Goal: Navigation & Orientation: Understand site structure

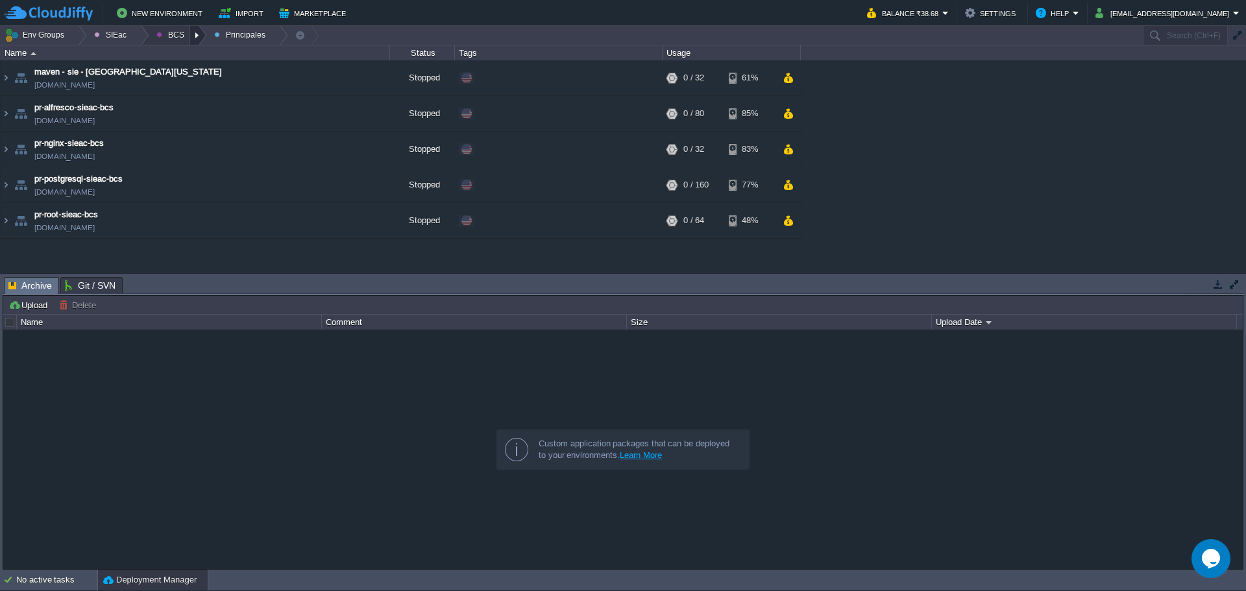
click at [190, 33] on div at bounding box center [199, 35] width 18 height 19
click at [190, 61] on link "Ambientes" at bounding box center [184, 55] width 73 height 14
click at [195, 38] on div at bounding box center [199, 35] width 18 height 19
click at [189, 66] on span "Principales" at bounding box center [187, 71] width 42 height 10
click at [31, 31] on button "Env Groups" at bounding box center [37, 35] width 64 height 18
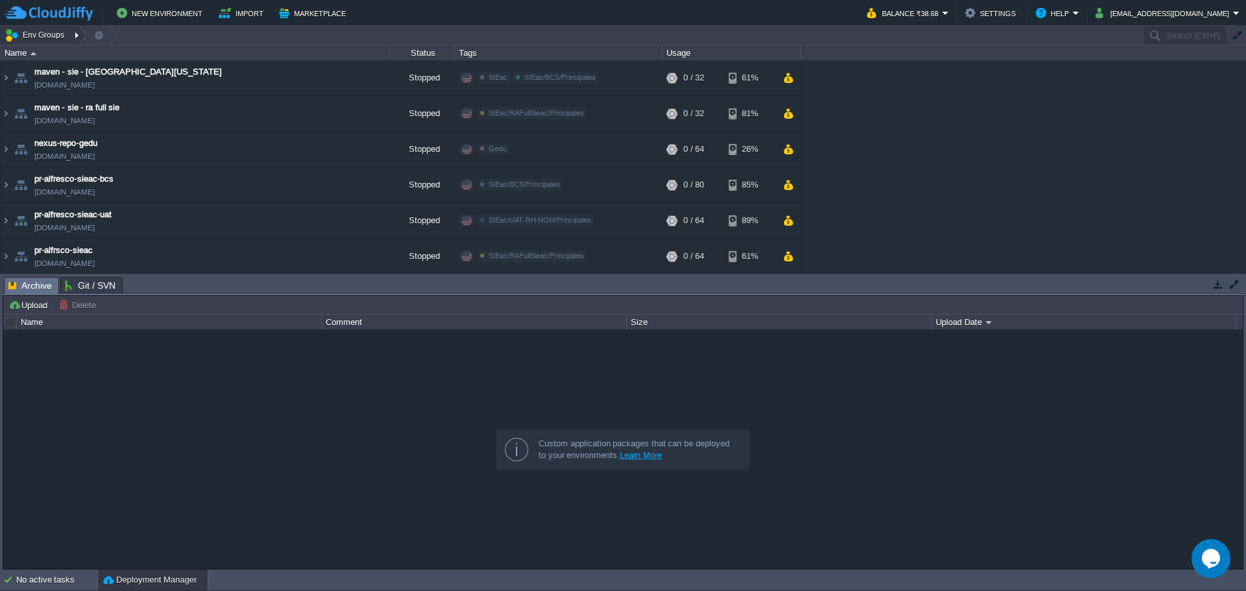
click at [82, 31] on div at bounding box center [78, 35] width 18 height 19
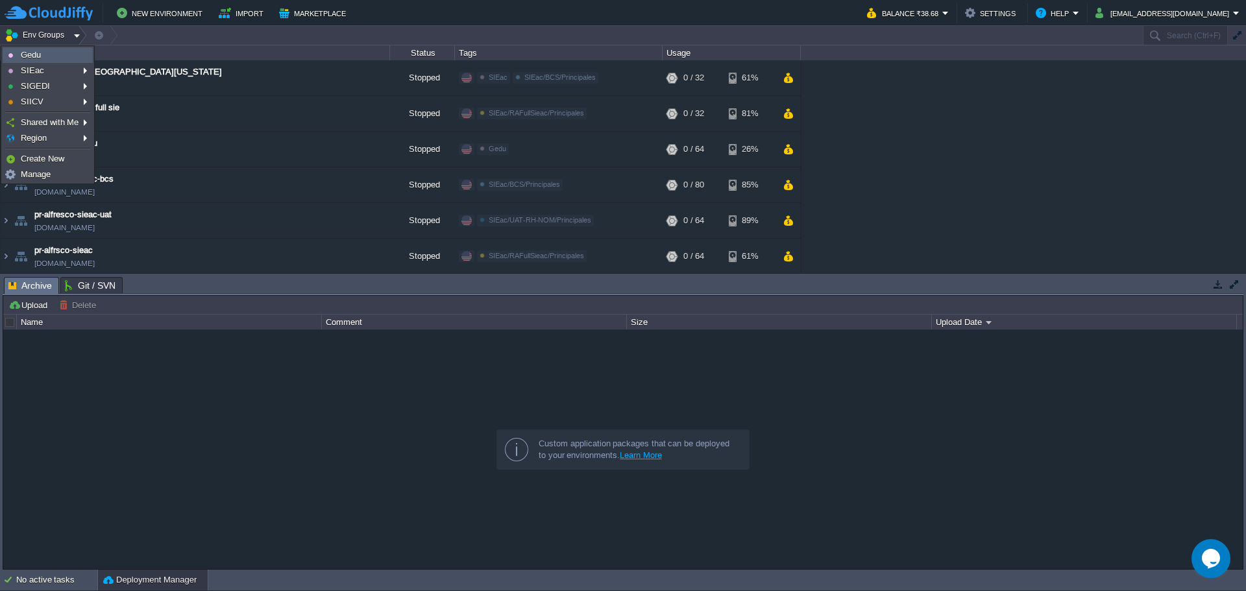
click at [74, 55] on link "Gedu" at bounding box center [47, 55] width 89 height 14
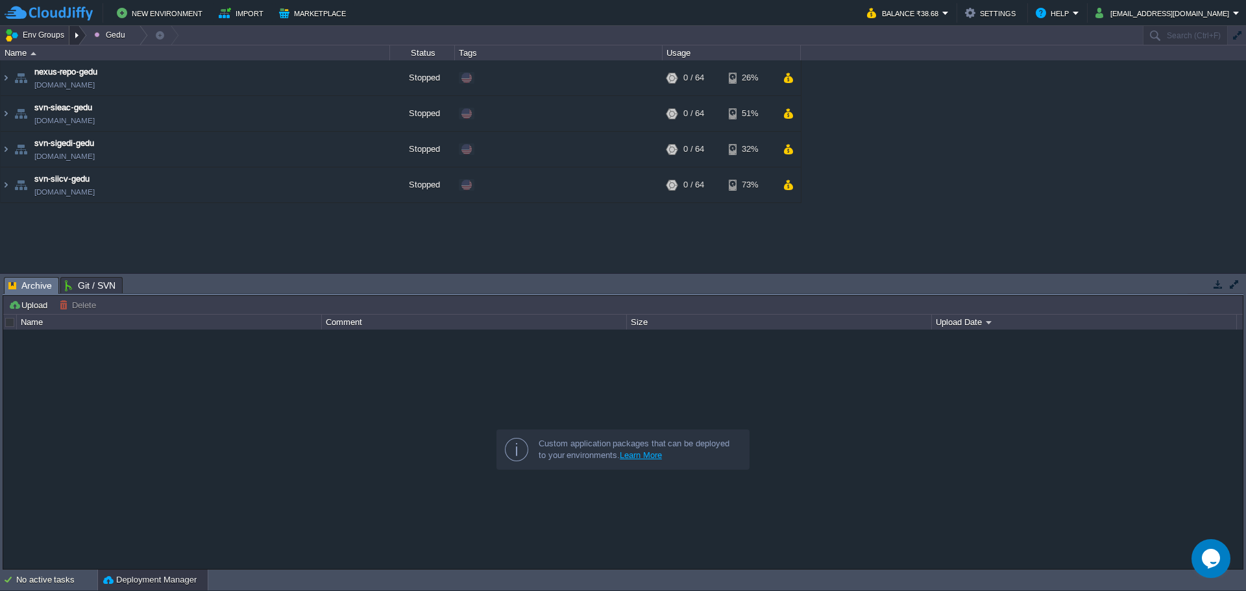
click at [74, 37] on div at bounding box center [78, 35] width 18 height 19
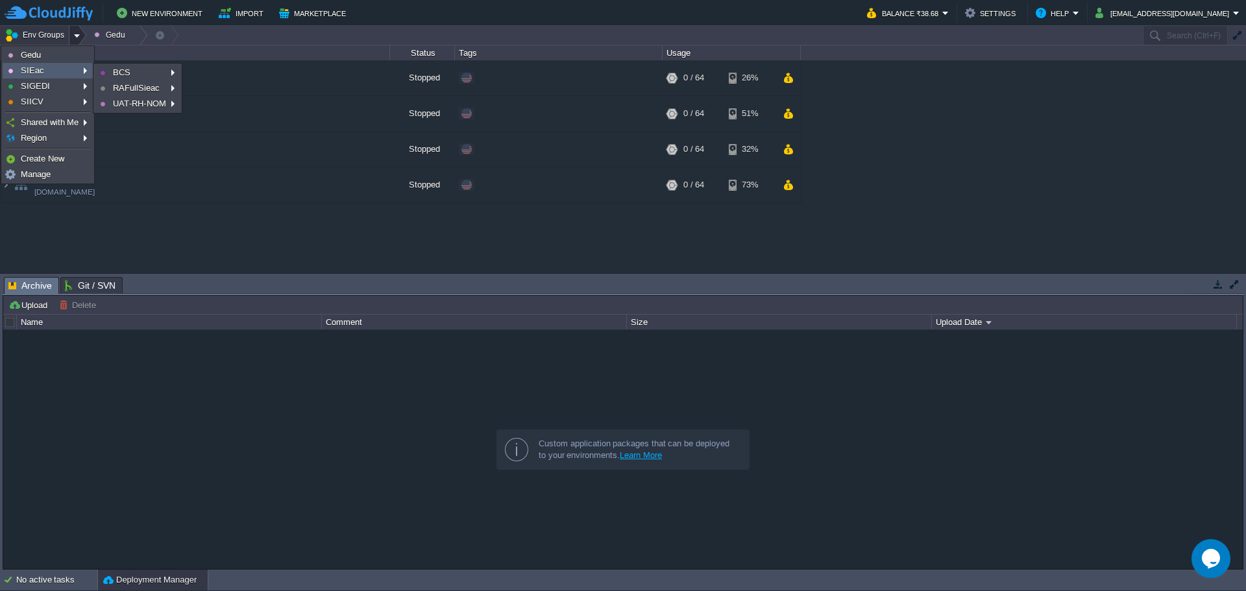
click at [79, 64] on link "SIEac" at bounding box center [47, 71] width 89 height 14
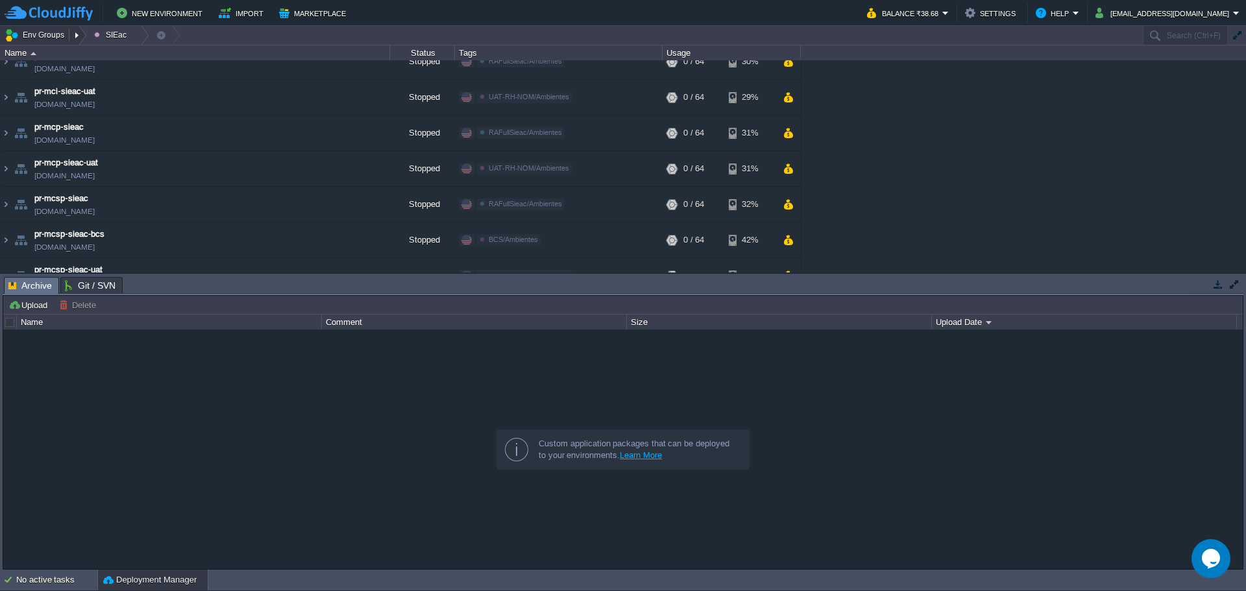
click at [37, 31] on button "Env Groups" at bounding box center [37, 35] width 64 height 18
